Goal: Task Accomplishment & Management: Manage account settings

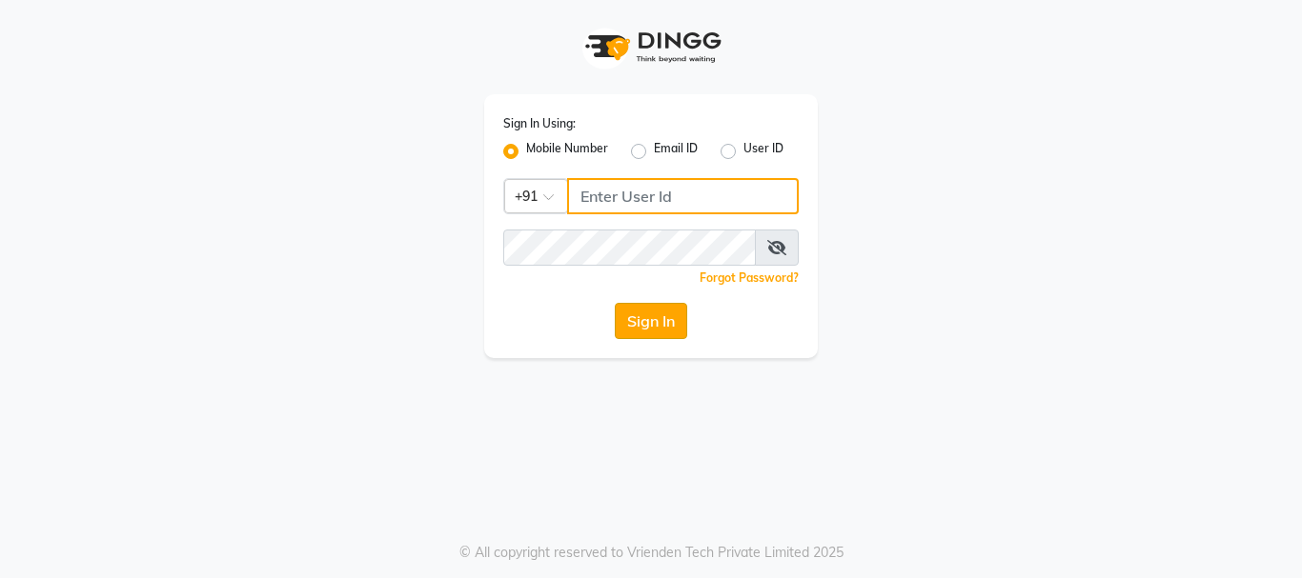
type input "7998066666"
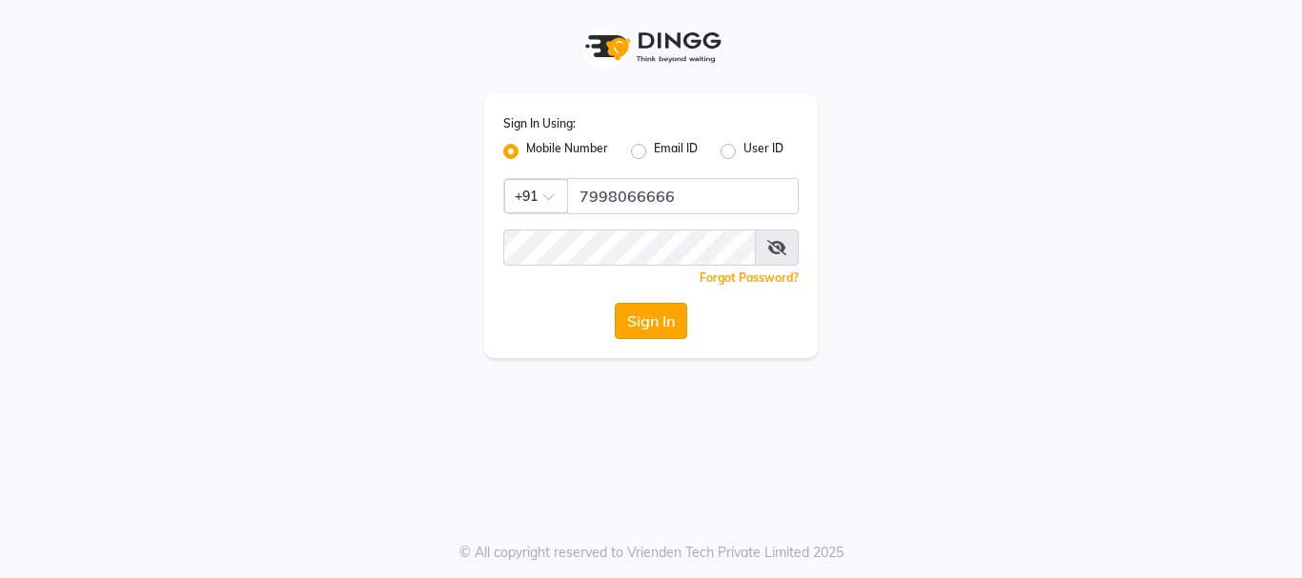
click at [644, 312] on button "Sign In" at bounding box center [651, 321] width 72 height 36
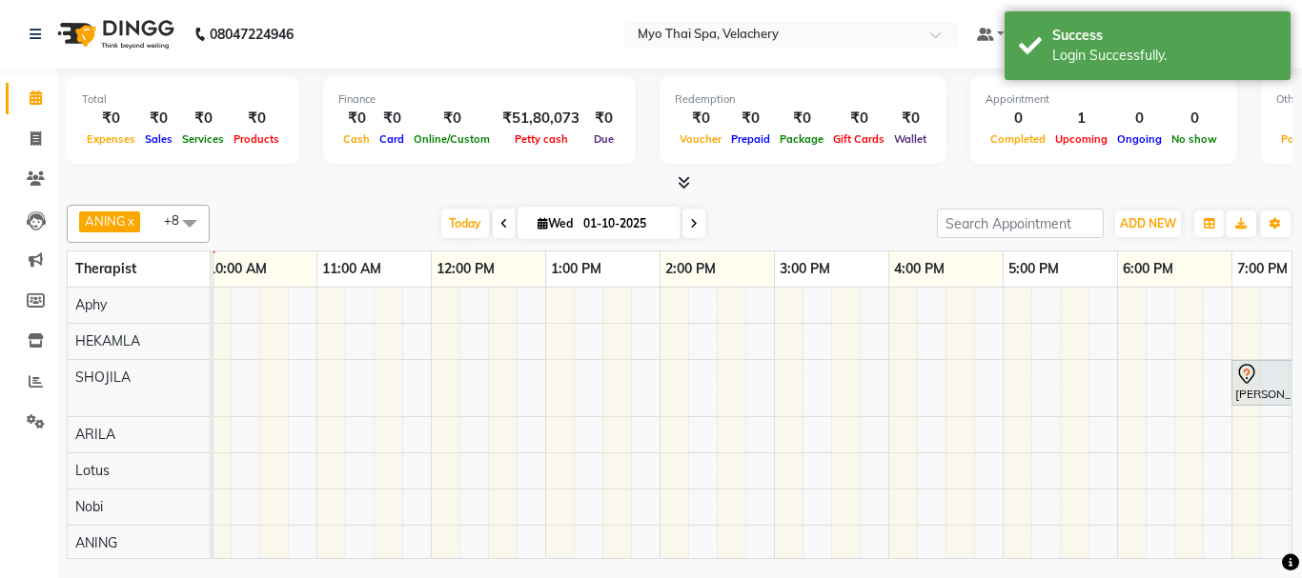
scroll to position [0, 98]
